Goal: Task Accomplishment & Management: Use online tool/utility

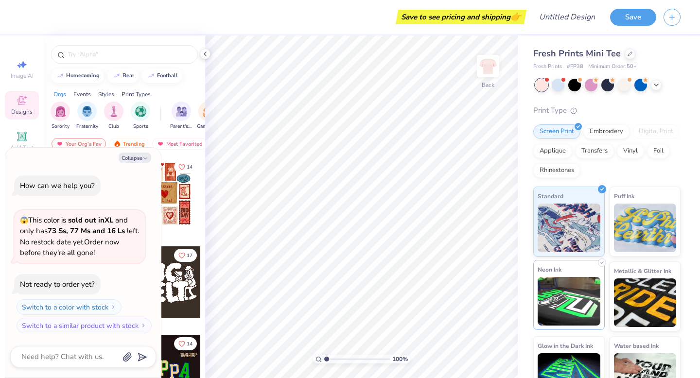
scroll to position [28, 0]
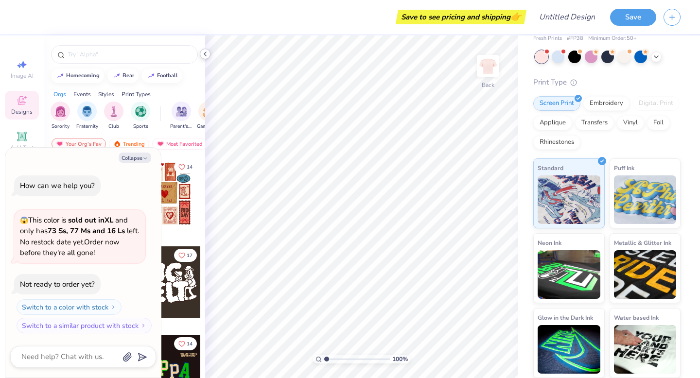
click at [206, 49] on div at bounding box center [205, 54] width 11 height 11
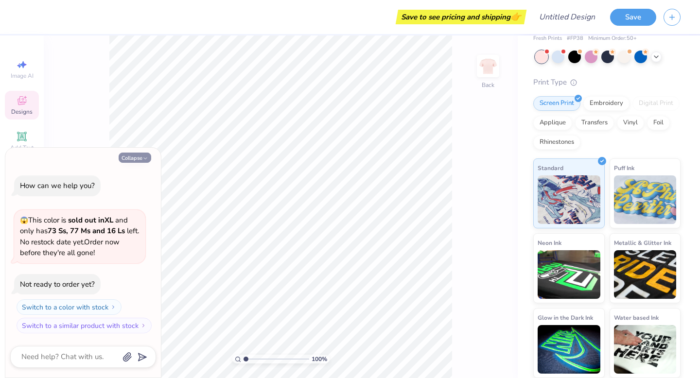
click at [145, 154] on button "Collapse" at bounding box center [135, 158] width 33 height 10
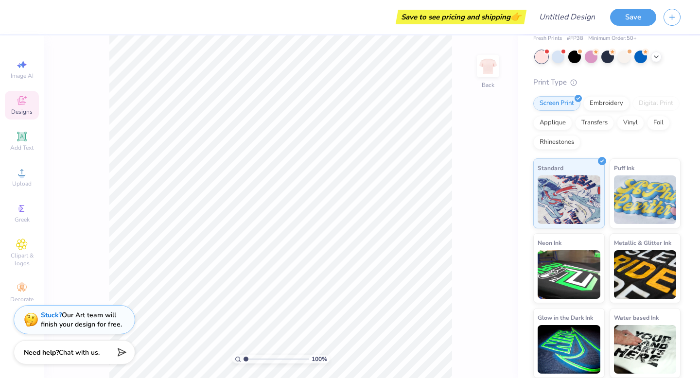
click at [566, 54] on div at bounding box center [607, 57] width 145 height 13
click at [558, 56] on div at bounding box center [557, 56] width 13 height 13
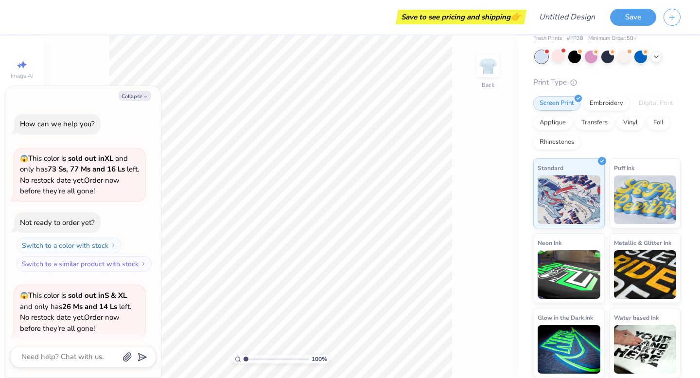
scroll to position [109, 0]
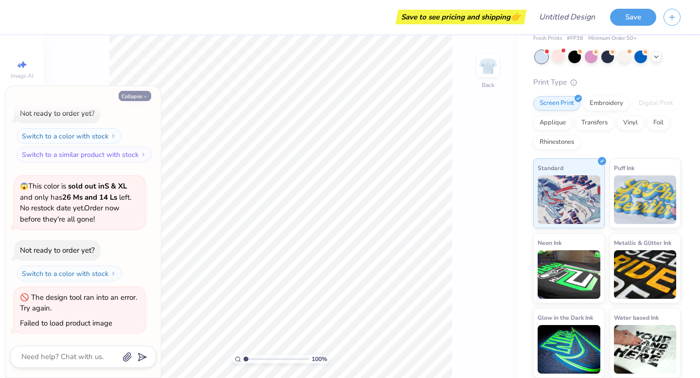
click at [136, 94] on button "Collapse" at bounding box center [135, 96] width 33 height 10
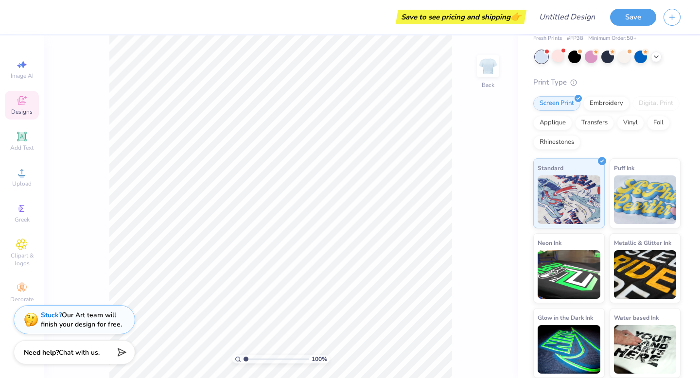
click at [540, 59] on div at bounding box center [541, 57] width 13 height 13
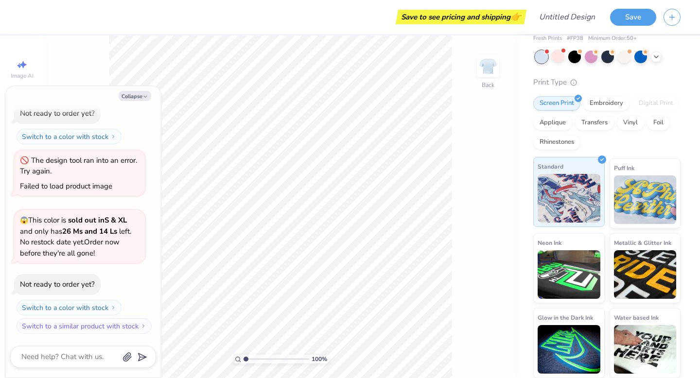
scroll to position [0, 0]
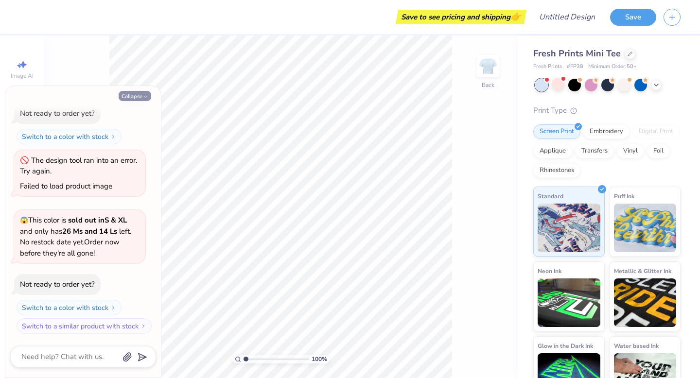
click at [136, 97] on button "Collapse" at bounding box center [135, 96] width 33 height 10
type textarea "x"
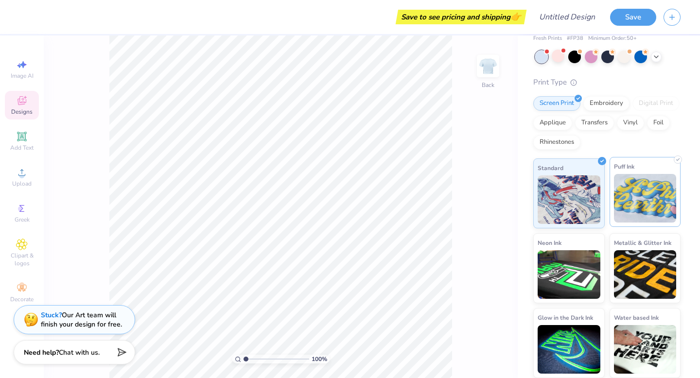
scroll to position [28, 0]
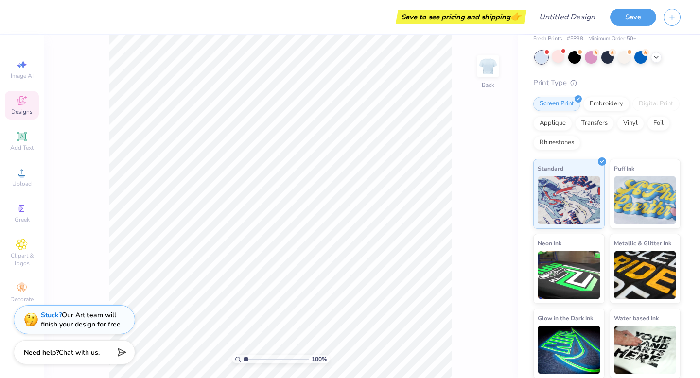
click at [32, 113] on span "Designs" at bounding box center [21, 112] width 21 height 8
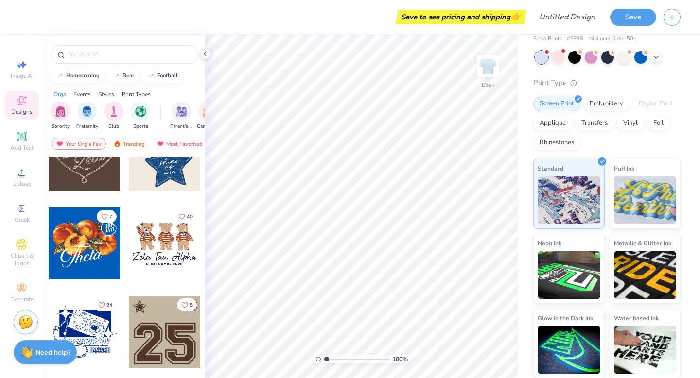
scroll to position [572, 0]
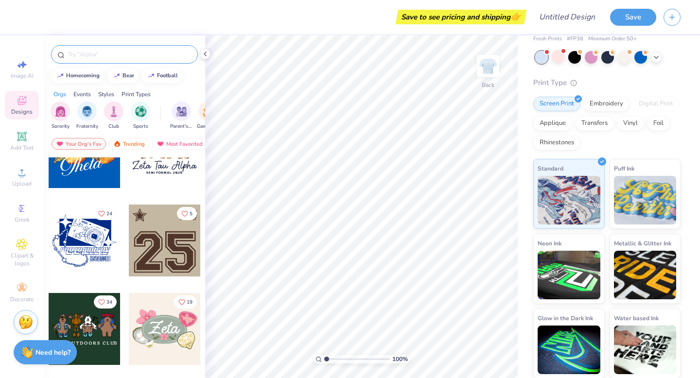
click at [105, 56] on input "text" at bounding box center [129, 55] width 124 height 10
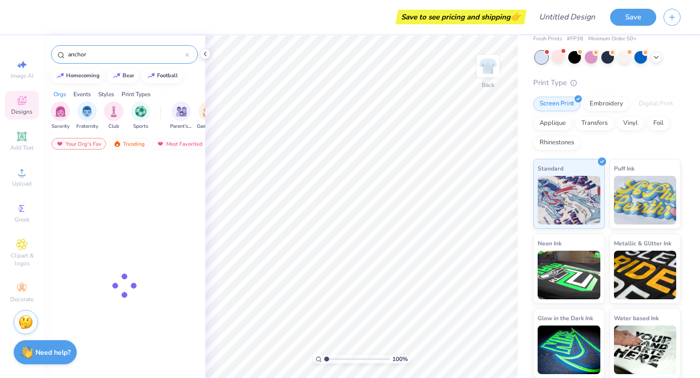
type input "anchor"
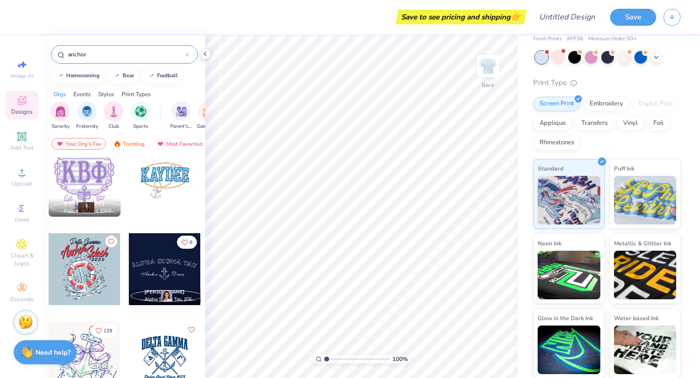
scroll to position [16, 0]
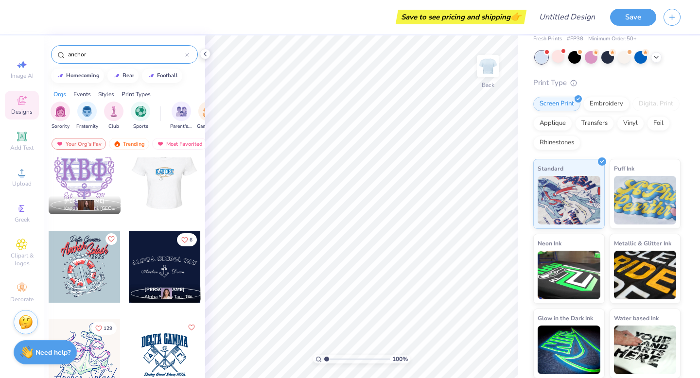
click at [97, 260] on div at bounding box center [85, 267] width 72 height 72
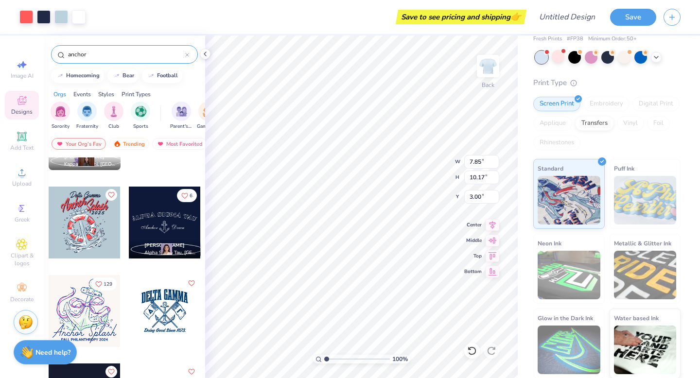
scroll to position [60, 0]
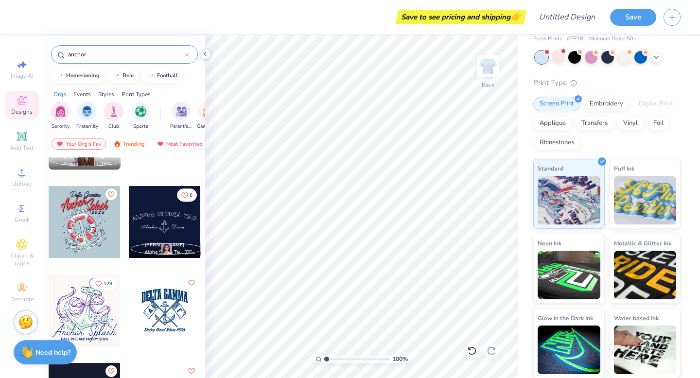
click at [155, 311] on div at bounding box center [165, 310] width 72 height 72
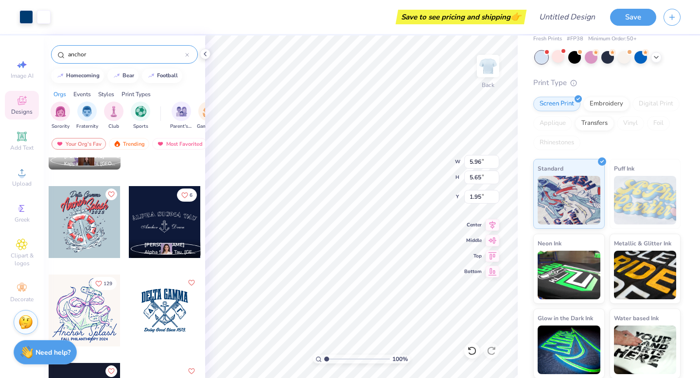
type input "1.95"
